Goal: Information Seeking & Learning: Learn about a topic

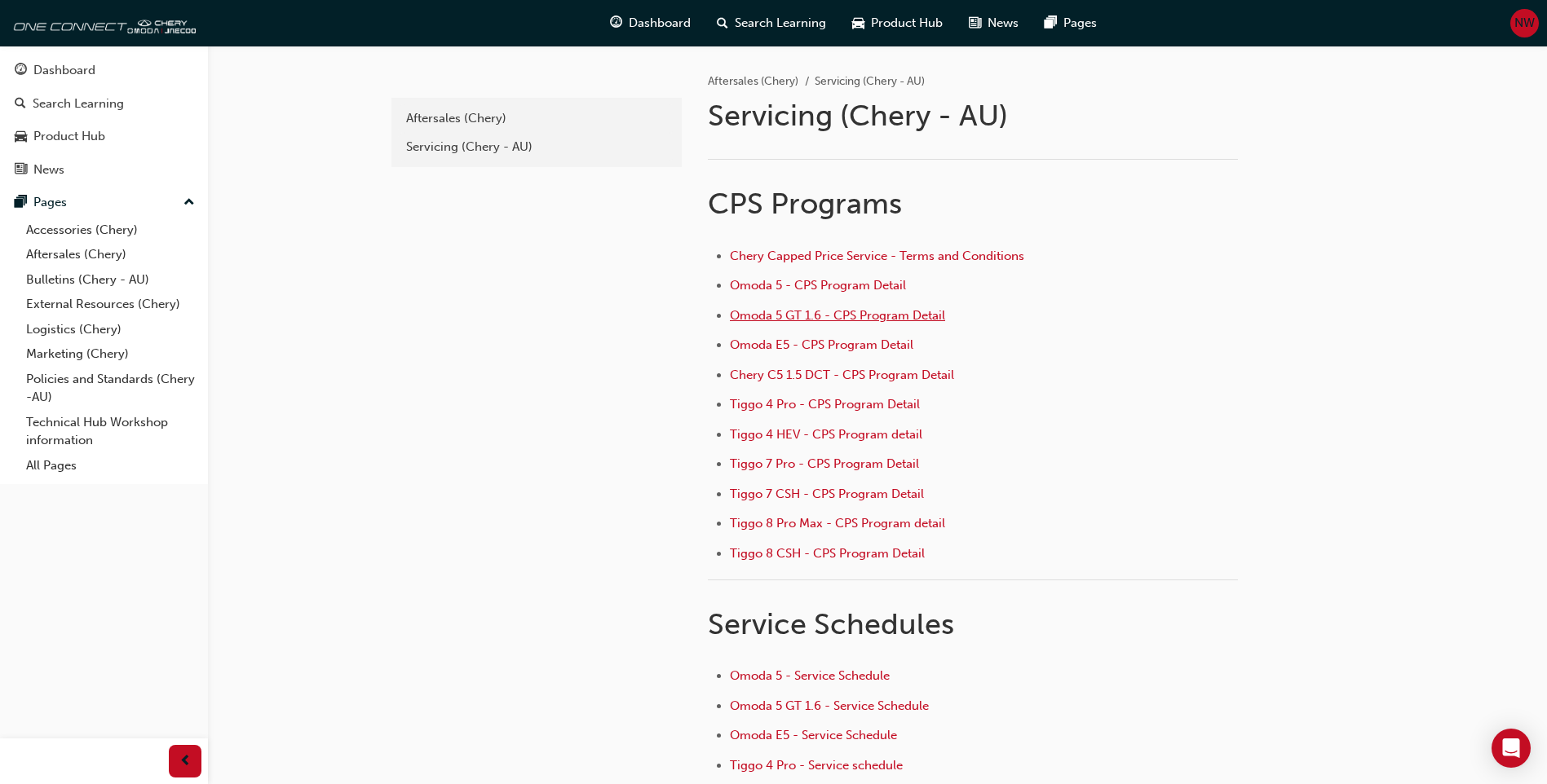
click at [763, 316] on span "Omoda 5 GT 1.6 - CPS Program Detail" at bounding box center [838, 316] width 215 height 15
click at [815, 286] on span "Omoda 5 - CPS Program Detail" at bounding box center [818, 286] width 176 height 15
click at [778, 319] on span "Omoda 5 GT 1.6 - CPS Program Detail" at bounding box center [838, 316] width 215 height 15
